Goal: Find specific page/section: Find specific page/section

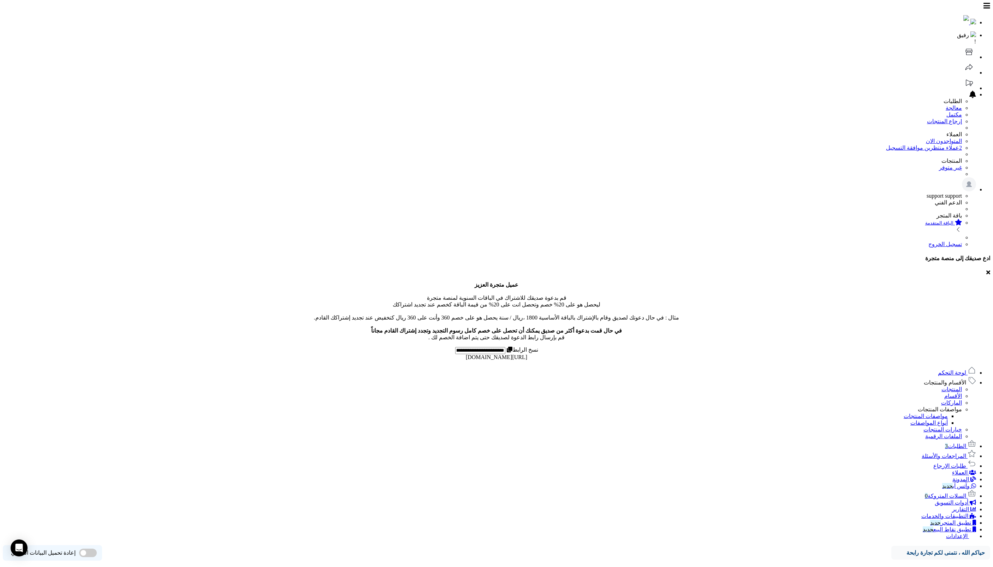
click at [952, 463] on link "طلبات الإرجاع" at bounding box center [955, 466] width 43 height 6
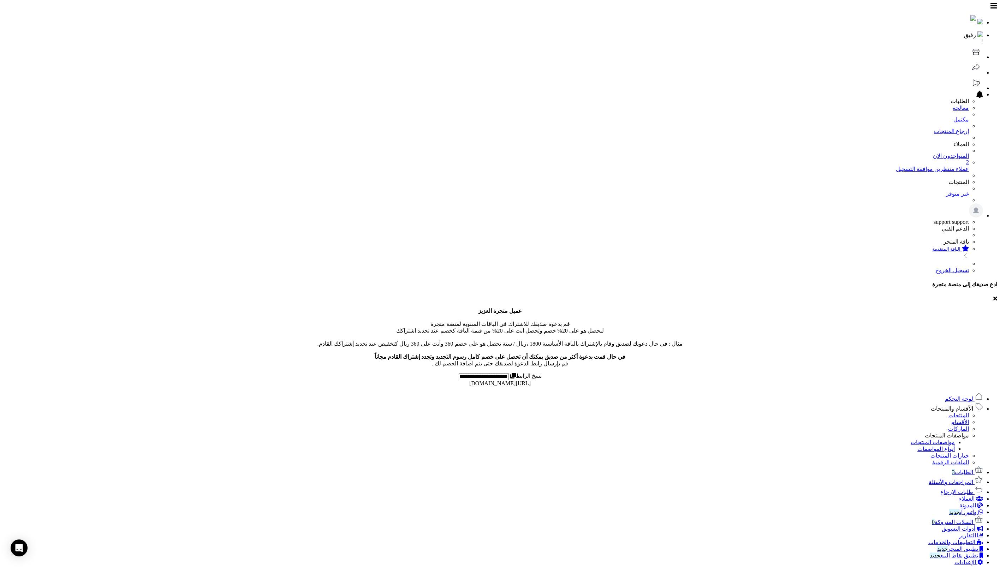
click at [957, 406] on span "الأقسام والمنتجات" at bounding box center [952, 409] width 42 height 6
click at [966, 413] on link "المنتجات" at bounding box center [959, 416] width 20 height 6
